Goal: Information Seeking & Learning: Learn about a topic

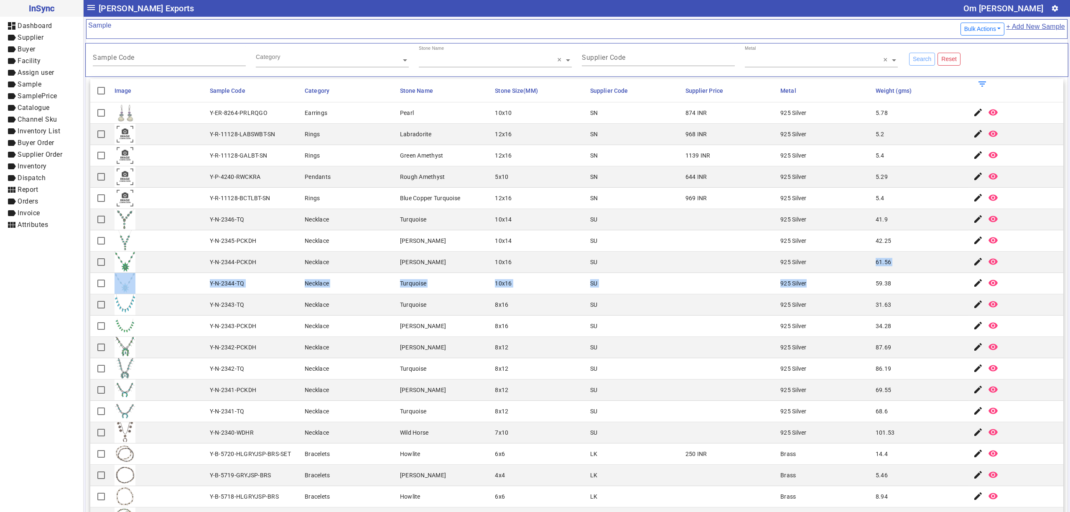
drag, startPoint x: 856, startPoint y: 275, endPoint x: 649, endPoint y: 232, distance: 211.1
click at [649, 232] on mat-cell "SU" at bounding box center [635, 240] width 95 height 21
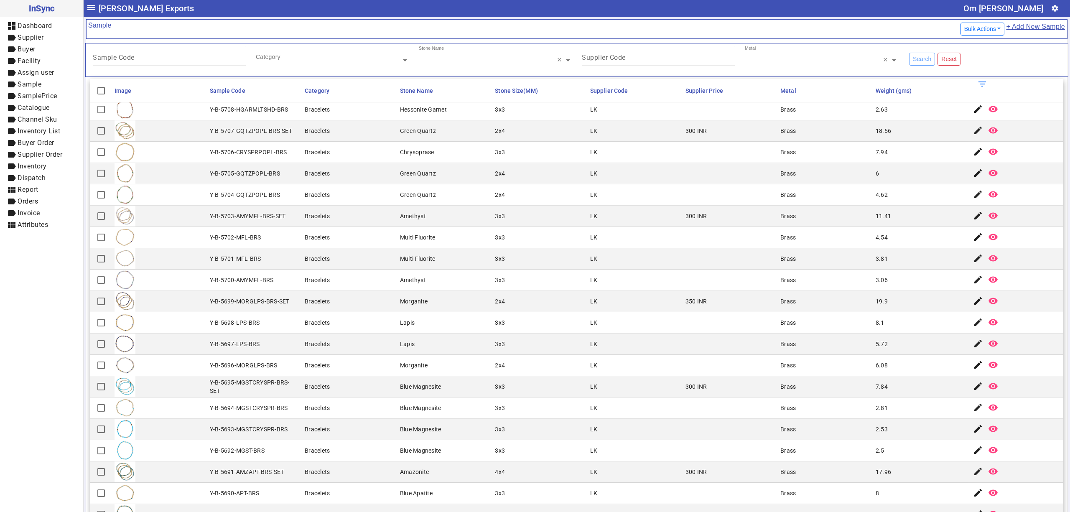
scroll to position [89, 0]
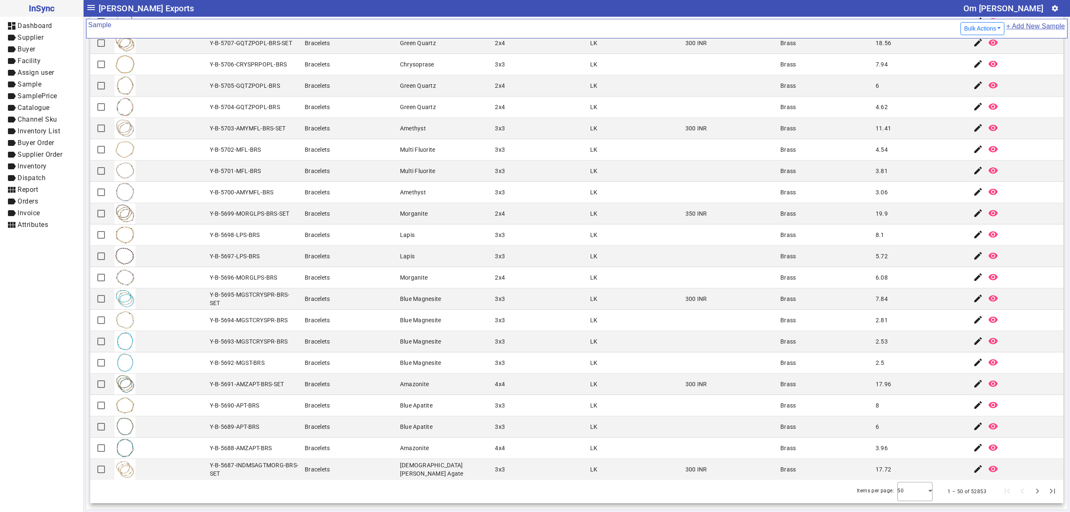
click at [410, 221] on mat-cell "Morganite" at bounding box center [444, 213] width 95 height 21
click at [785, 300] on mat-cell "Brass" at bounding box center [825, 298] width 95 height 21
click at [328, 285] on mat-cell "Bracelets" at bounding box center [349, 277] width 95 height 21
click at [600, 402] on mat-cell "LK" at bounding box center [635, 405] width 95 height 21
click at [711, 190] on mat-cell at bounding box center [730, 192] width 95 height 21
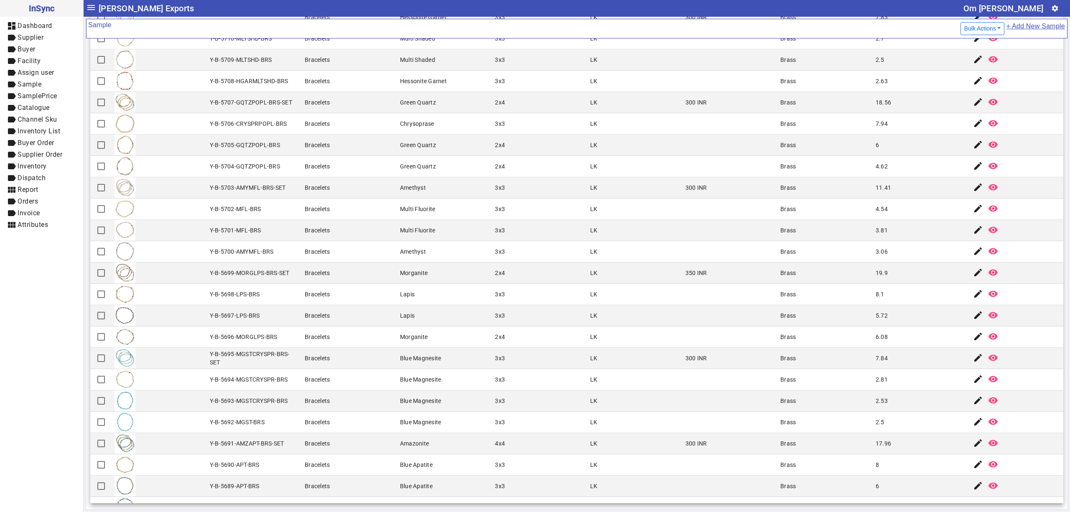
scroll to position [514, 0]
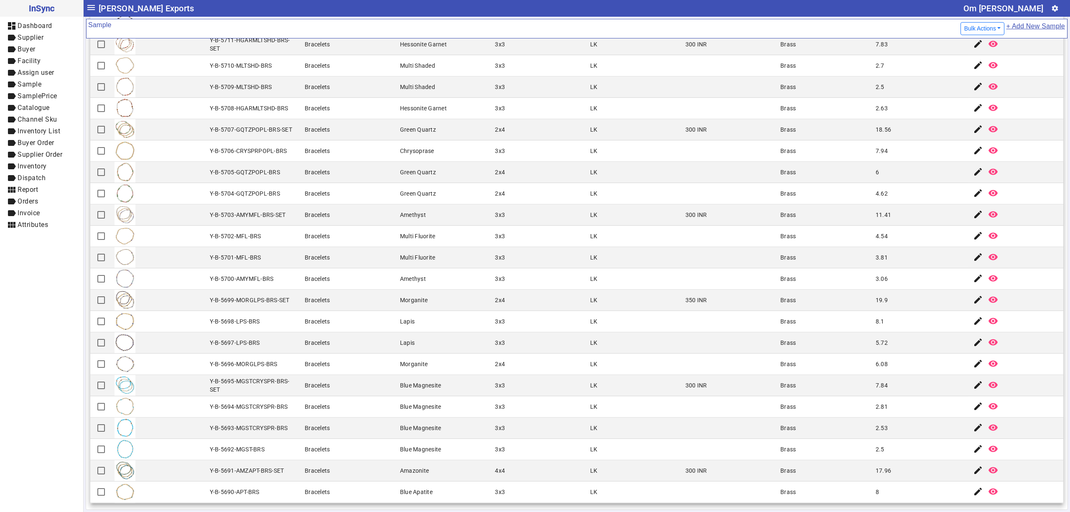
click at [792, 230] on mat-cell "Brass" at bounding box center [825, 236] width 95 height 21
click at [779, 247] on mat-cell "Brass" at bounding box center [825, 236] width 95 height 21
click at [614, 235] on mat-cell "LK" at bounding box center [635, 236] width 95 height 21
click at [603, 402] on mat-cell "LK" at bounding box center [635, 406] width 95 height 21
drag, startPoint x: 935, startPoint y: 198, endPoint x: 905, endPoint y: 198, distance: 30.1
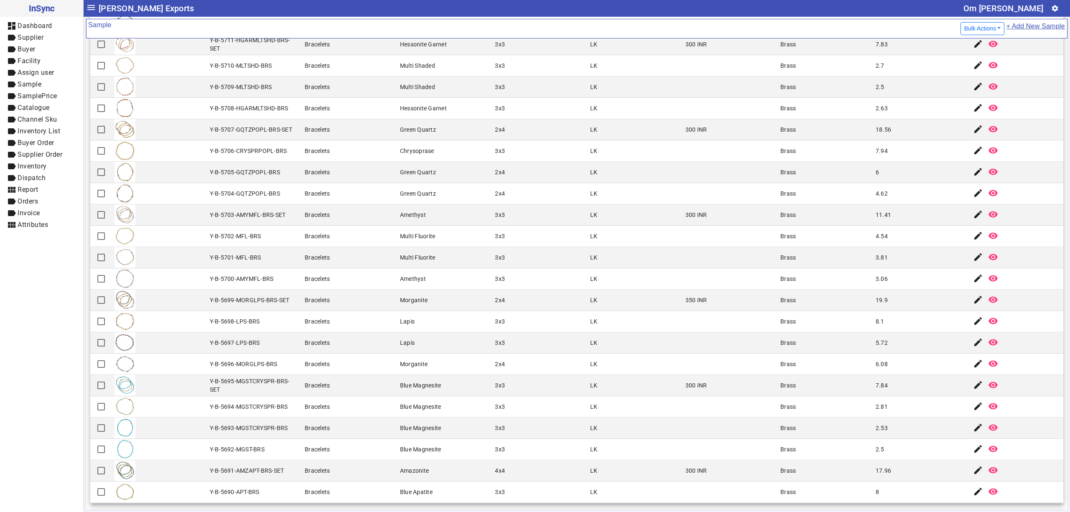
click at [935, 198] on mat-cell "4.62" at bounding box center [920, 193] width 95 height 21
click at [355, 196] on mat-cell "Bracelets" at bounding box center [349, 193] width 95 height 21
click at [317, 154] on div "Bracelets" at bounding box center [317, 151] width 25 height 8
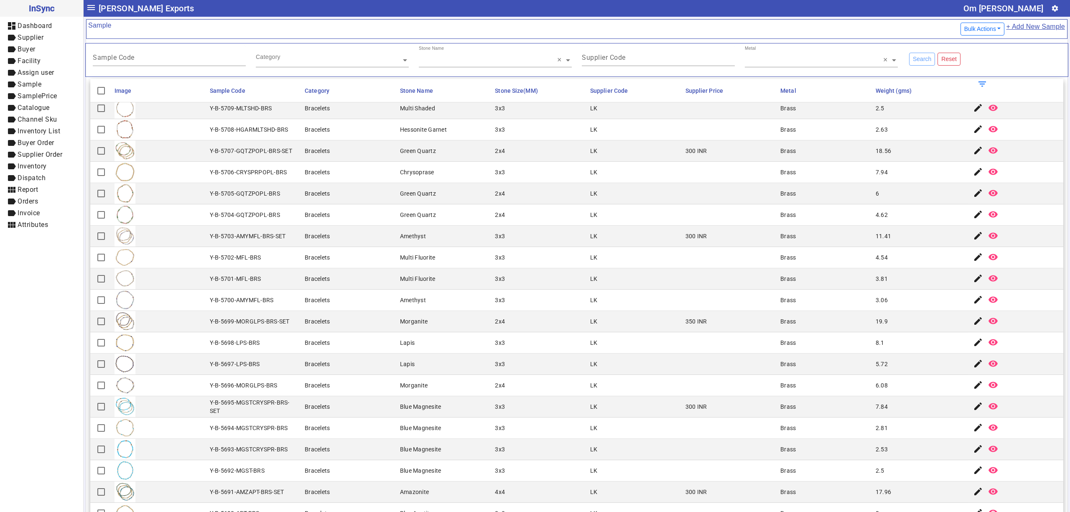
scroll to position [607, 0]
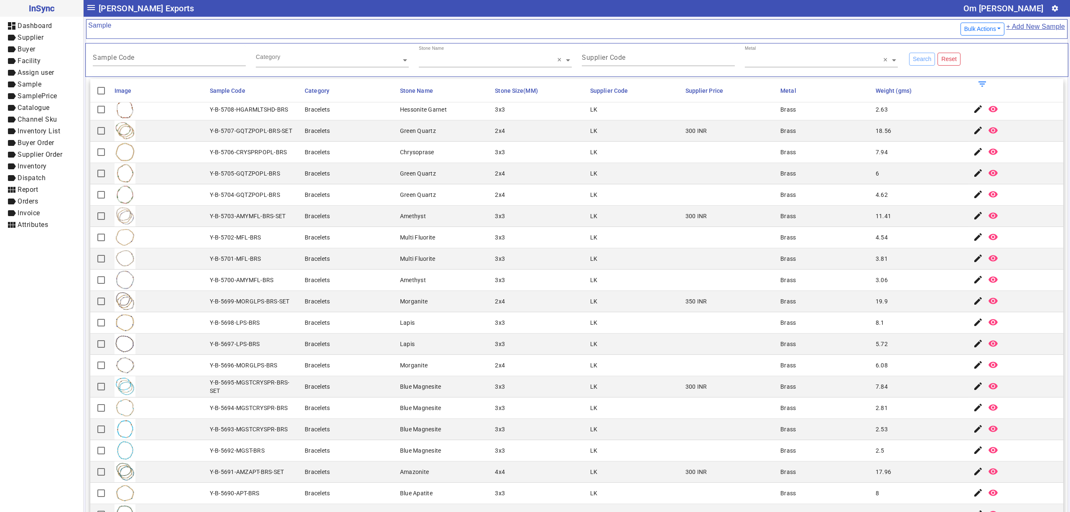
click at [344, 156] on mat-cell "Bracelets" at bounding box center [349, 152] width 95 height 21
click at [683, 224] on mat-cell "300 INR" at bounding box center [730, 216] width 95 height 21
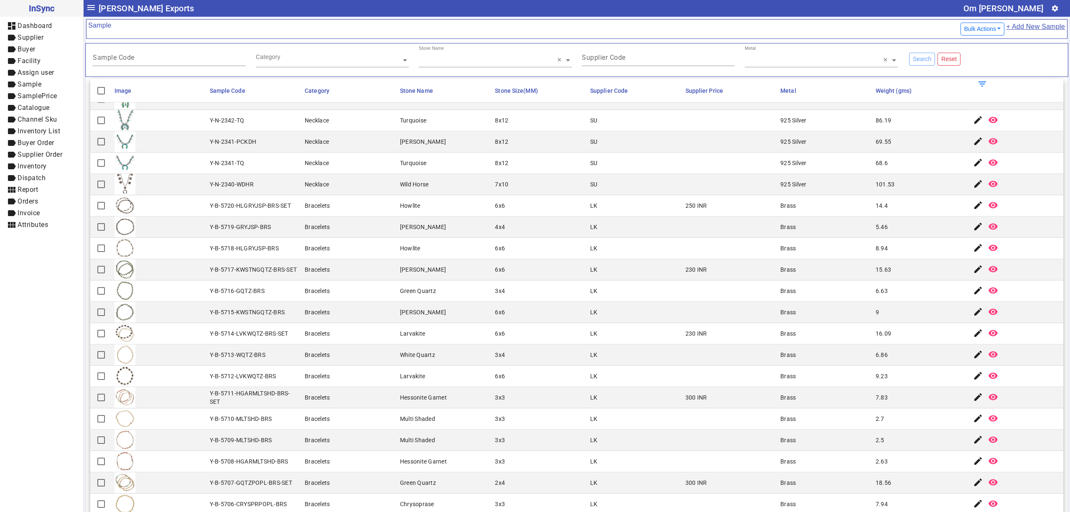
scroll to position [235, 0]
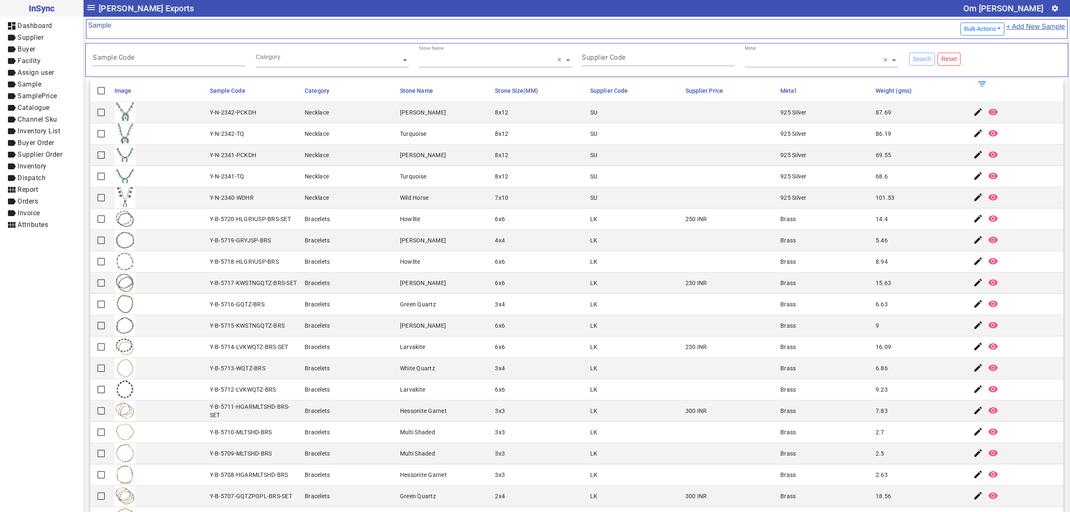
click at [512, 201] on mat-cell "7x10" at bounding box center [539, 197] width 95 height 21
click at [592, 209] on mat-cell "SU" at bounding box center [635, 197] width 95 height 21
click at [617, 235] on mat-cell "LK" at bounding box center [635, 240] width 95 height 21
click at [624, 223] on mat-cell "LK" at bounding box center [635, 219] width 95 height 21
click at [778, 185] on mat-cell "925 Silver" at bounding box center [825, 176] width 95 height 21
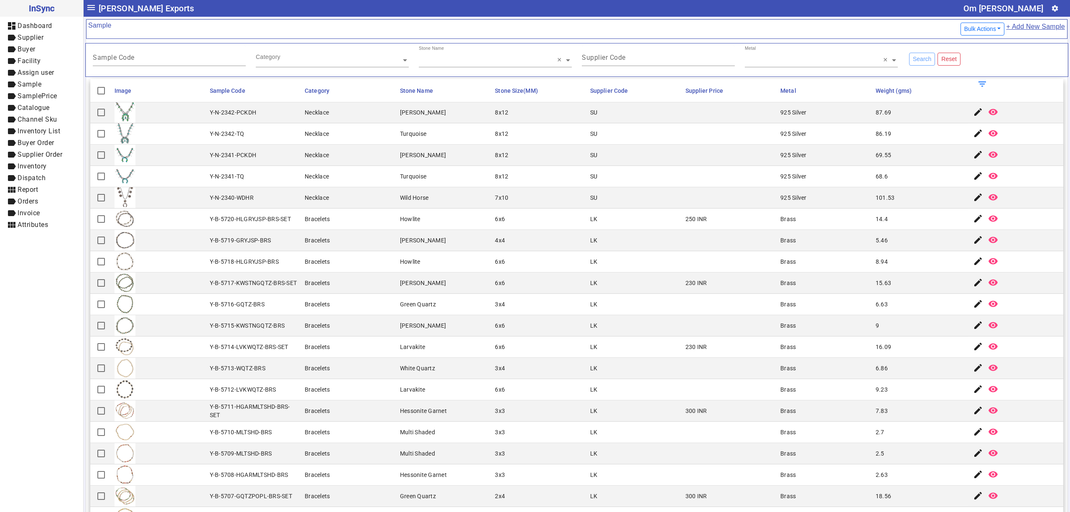
click at [850, 158] on mat-cell "925 Silver" at bounding box center [825, 155] width 95 height 21
click at [849, 179] on mat-cell "925 Silver" at bounding box center [825, 176] width 95 height 21
click at [616, 198] on mat-cell "SU" at bounding box center [635, 197] width 95 height 21
click at [636, 184] on mat-cell "SU" at bounding box center [635, 176] width 95 height 21
click at [847, 243] on mat-cell "Brass" at bounding box center [825, 240] width 95 height 21
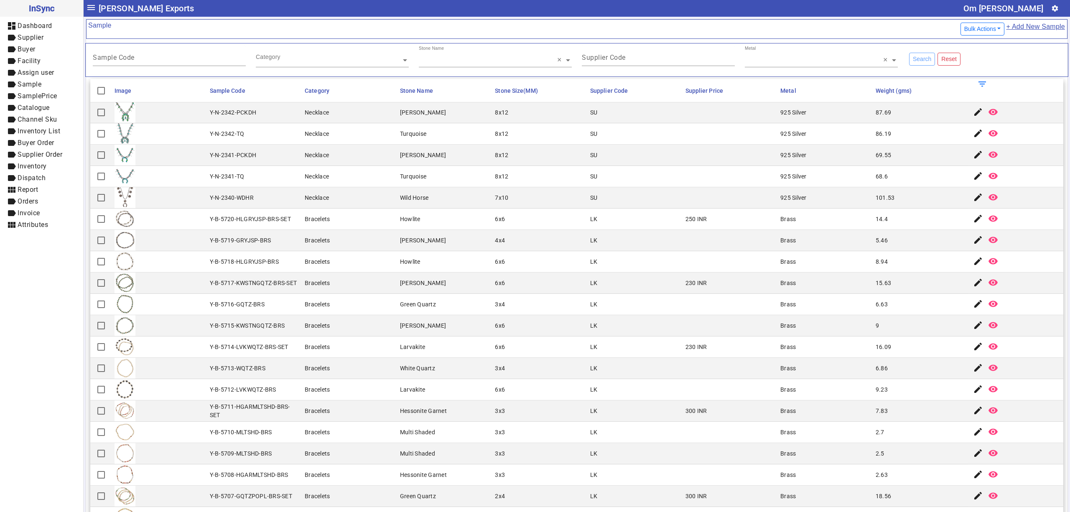
click at [420, 334] on mat-cell "[PERSON_NAME]" at bounding box center [444, 325] width 95 height 21
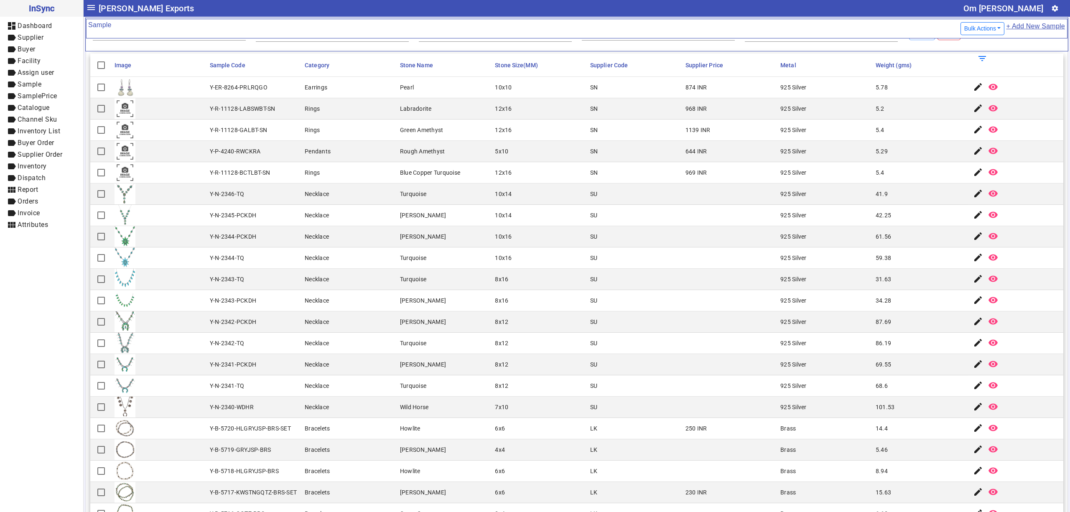
scroll to position [0, 0]
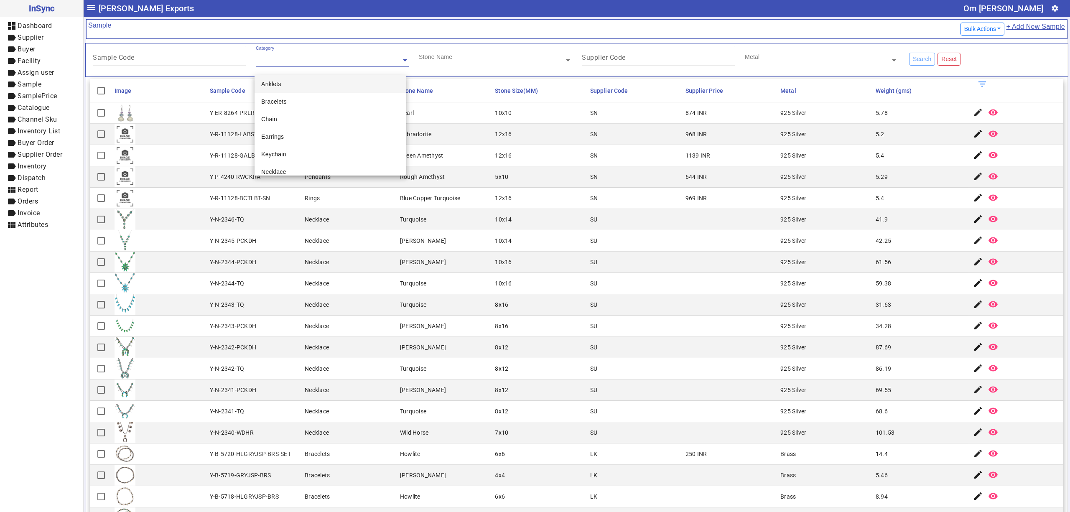
click at [338, 52] on div "Category" at bounding box center [328, 51] width 145 height 10
click at [163, 54] on div "Sample Code" at bounding box center [169, 56] width 153 height 20
click at [260, 133] on div "Y-R-11128-LABSWBT-SN" at bounding box center [243, 134] width 66 height 8
click at [283, 146] on mat-cell "Y-R-11128-GALBT-SN" at bounding box center [254, 155] width 95 height 21
click at [469, 320] on mat-cell "[PERSON_NAME]" at bounding box center [444, 326] width 95 height 21
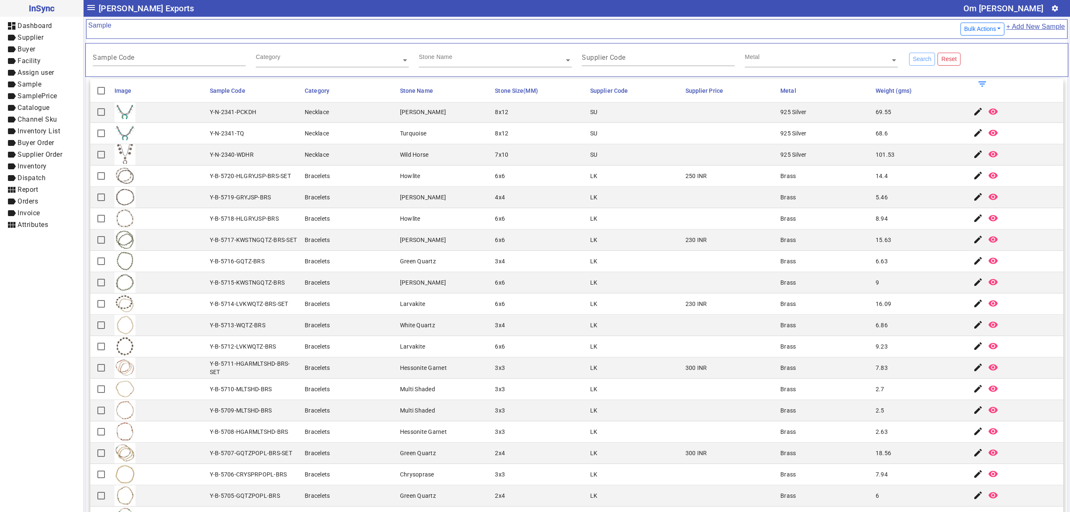
scroll to position [278, 0]
click at [613, 186] on mat-cell "LK" at bounding box center [635, 175] width 95 height 21
click at [320, 208] on mat-cell "Bracelets" at bounding box center [349, 196] width 95 height 21
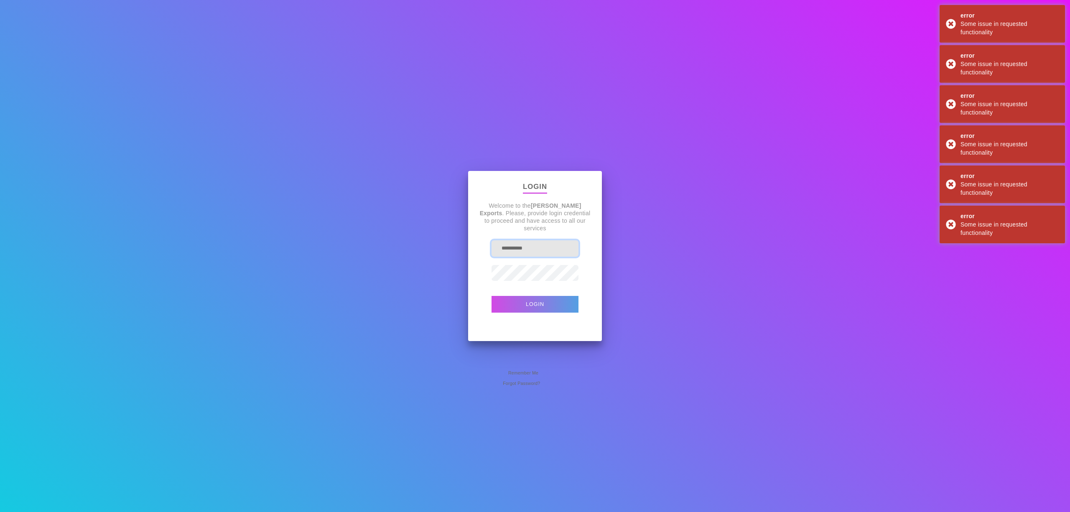
drag, startPoint x: 551, startPoint y: 247, endPoint x: 149, endPoint y: 282, distance: 403.6
click at [171, 293] on div "**********" at bounding box center [535, 256] width 1070 height 512
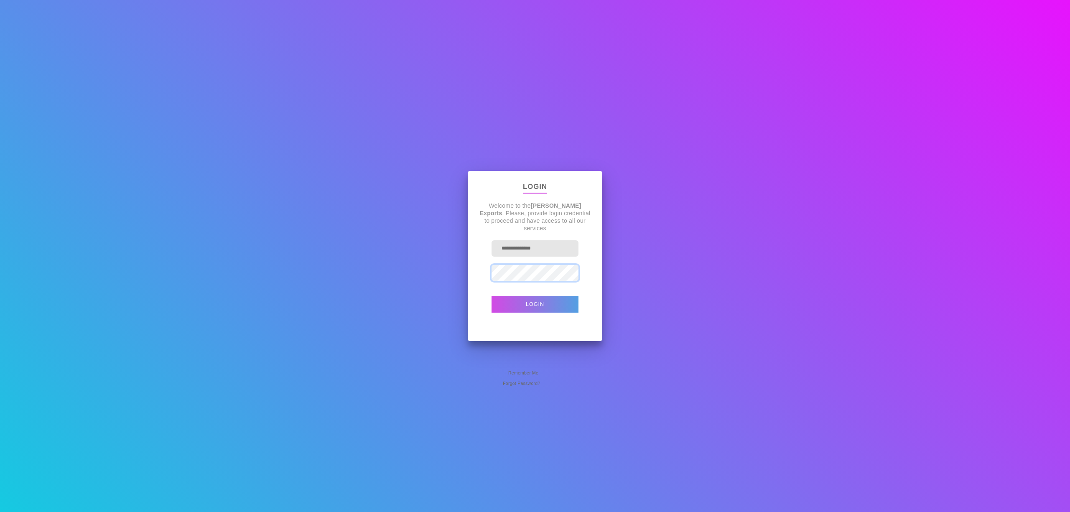
click at [492, 296] on button "Login" at bounding box center [535, 304] width 87 height 17
click at [530, 250] on input "**********" at bounding box center [535, 248] width 87 height 16
type input "**********"
click at [492, 296] on button "Login" at bounding box center [535, 304] width 87 height 17
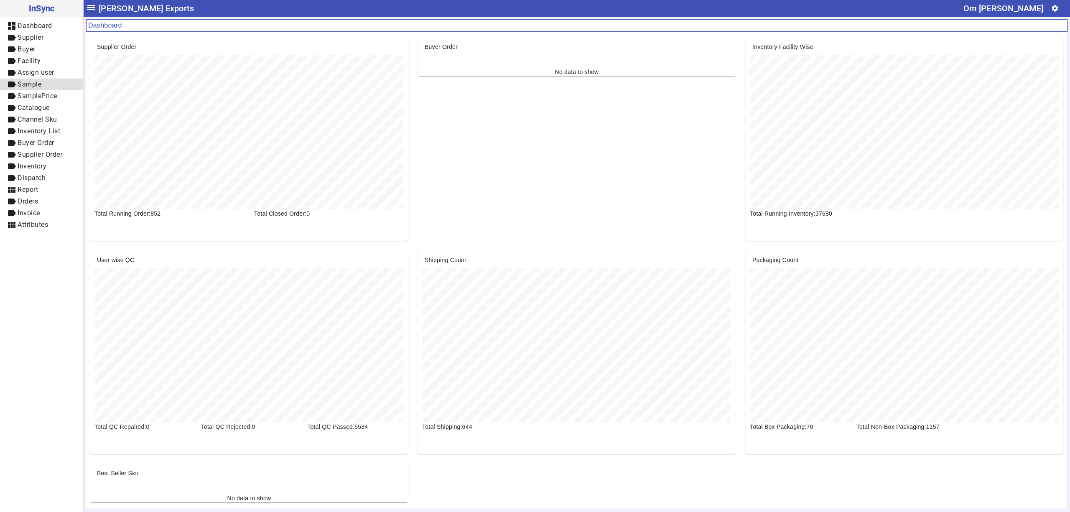
click at [36, 84] on span "Sample" at bounding box center [30, 84] width 24 height 8
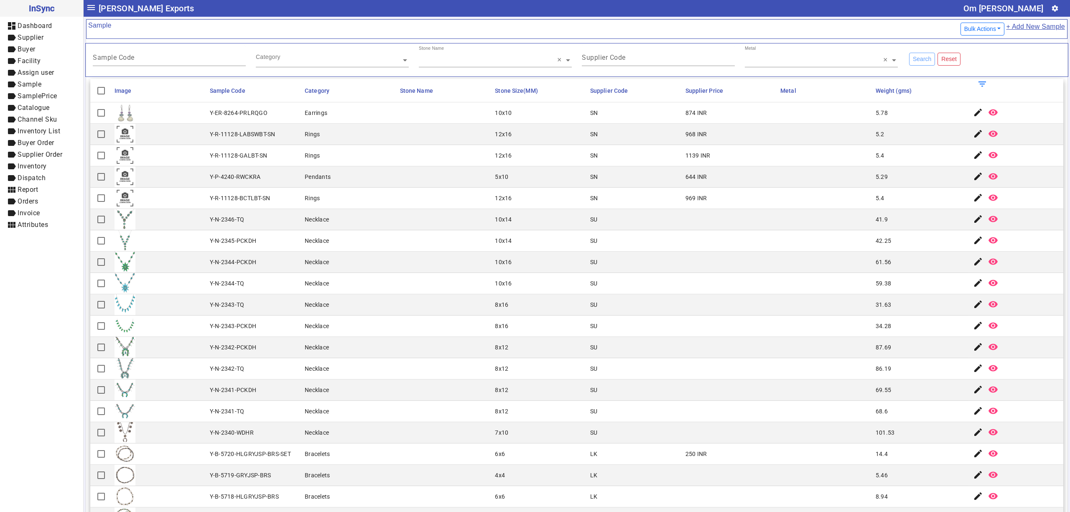
click at [495, 154] on div "12x16" at bounding box center [503, 155] width 17 height 8
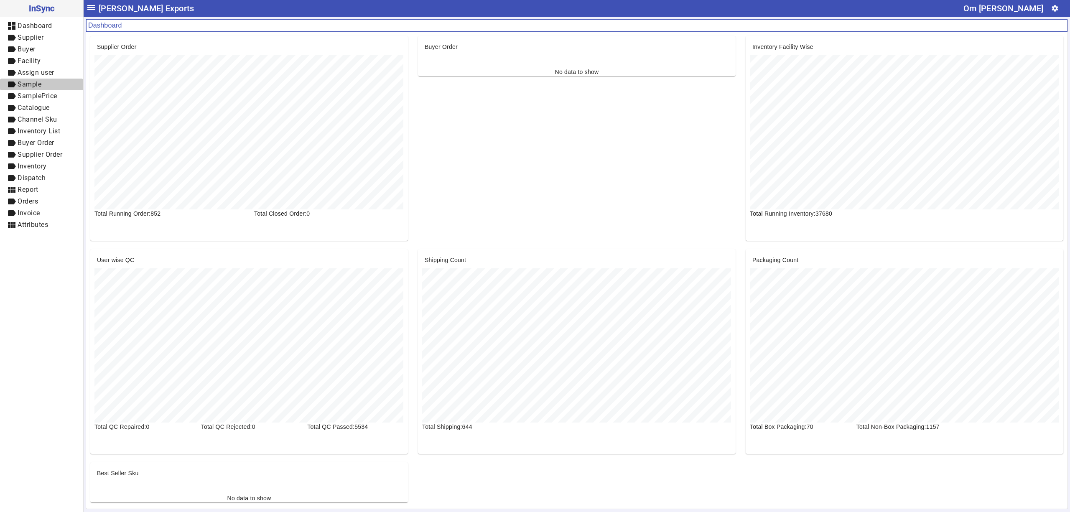
click at [31, 88] on span "Sample" at bounding box center [30, 84] width 24 height 8
